Goal: Information Seeking & Learning: Understand process/instructions

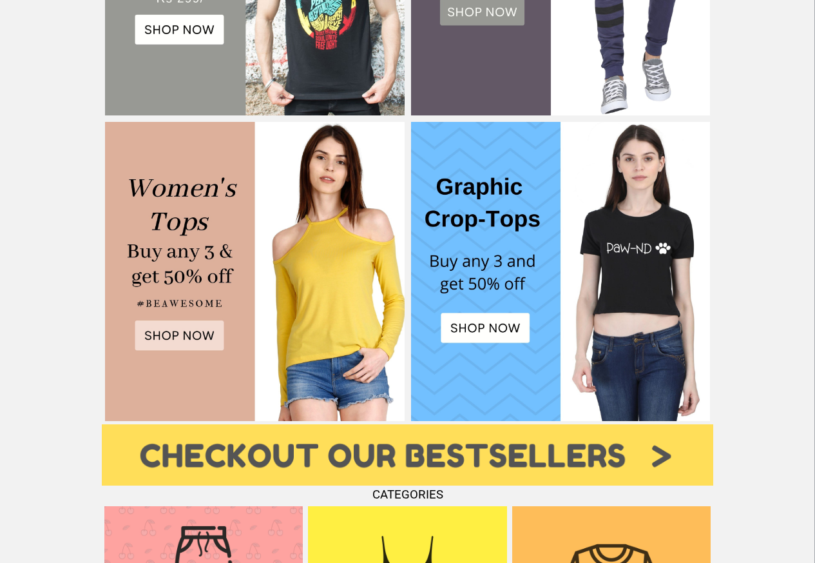
scroll to position [541, 0]
